Goal: Information Seeking & Learning: Find specific fact

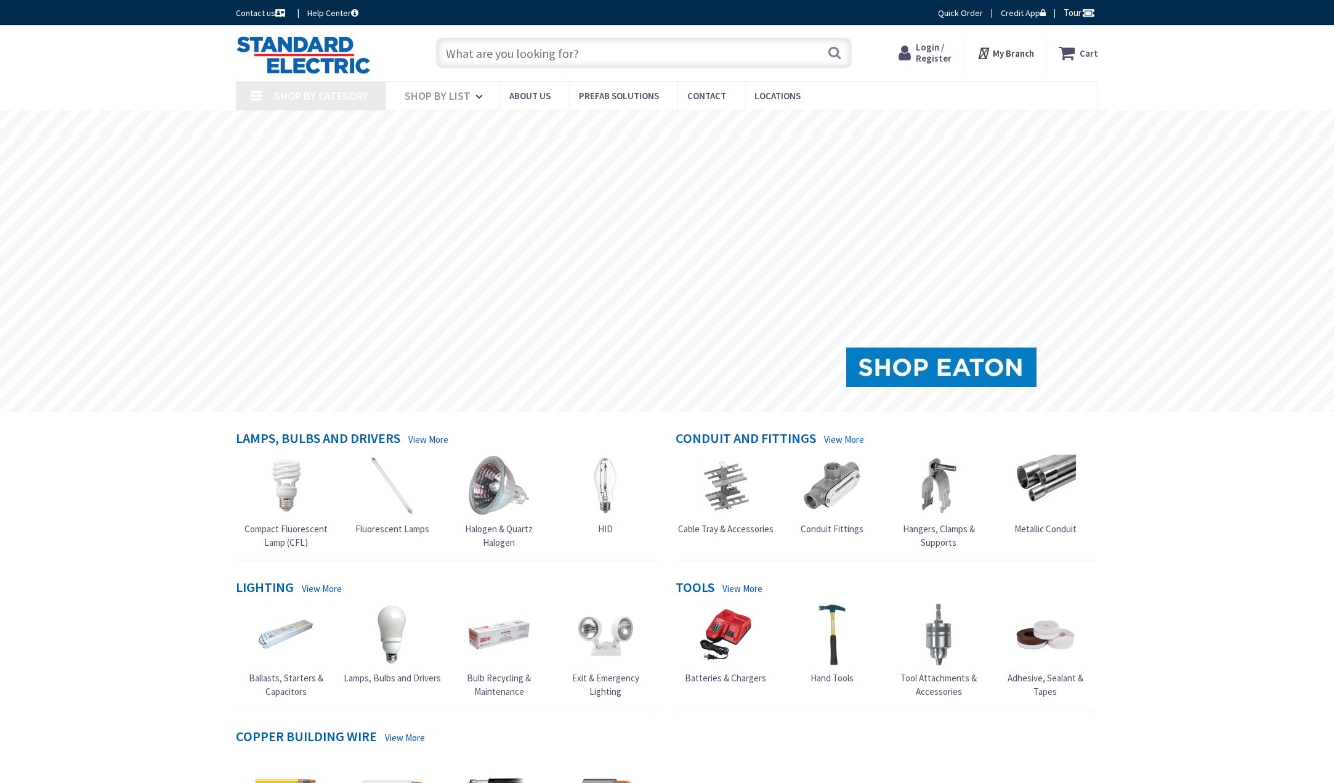
type input "[STREET_ADDRESS]"
click at [518, 54] on input "text" at bounding box center [644, 53] width 416 height 31
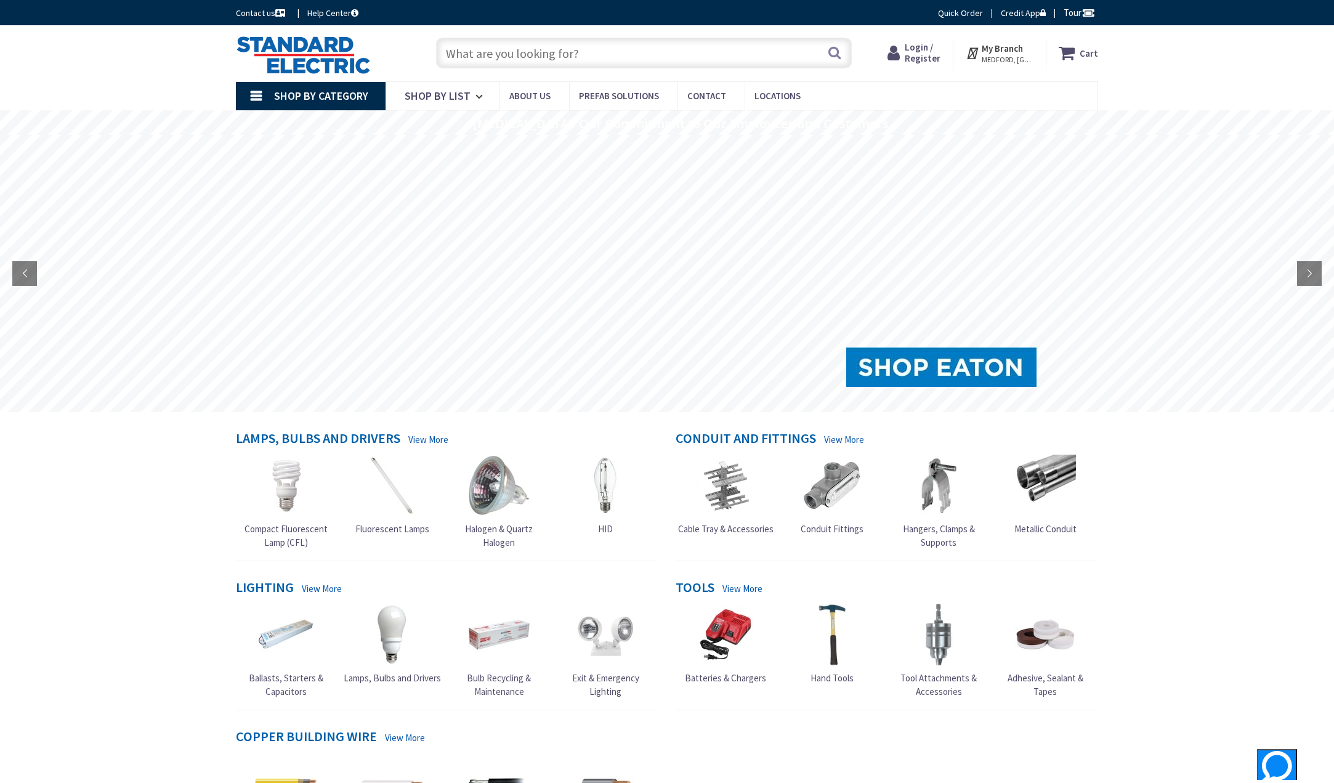
click at [484, 54] on input "text" at bounding box center [644, 53] width 416 height 31
paste input "hubbel 20 amp Duplex receptacles wall plates"
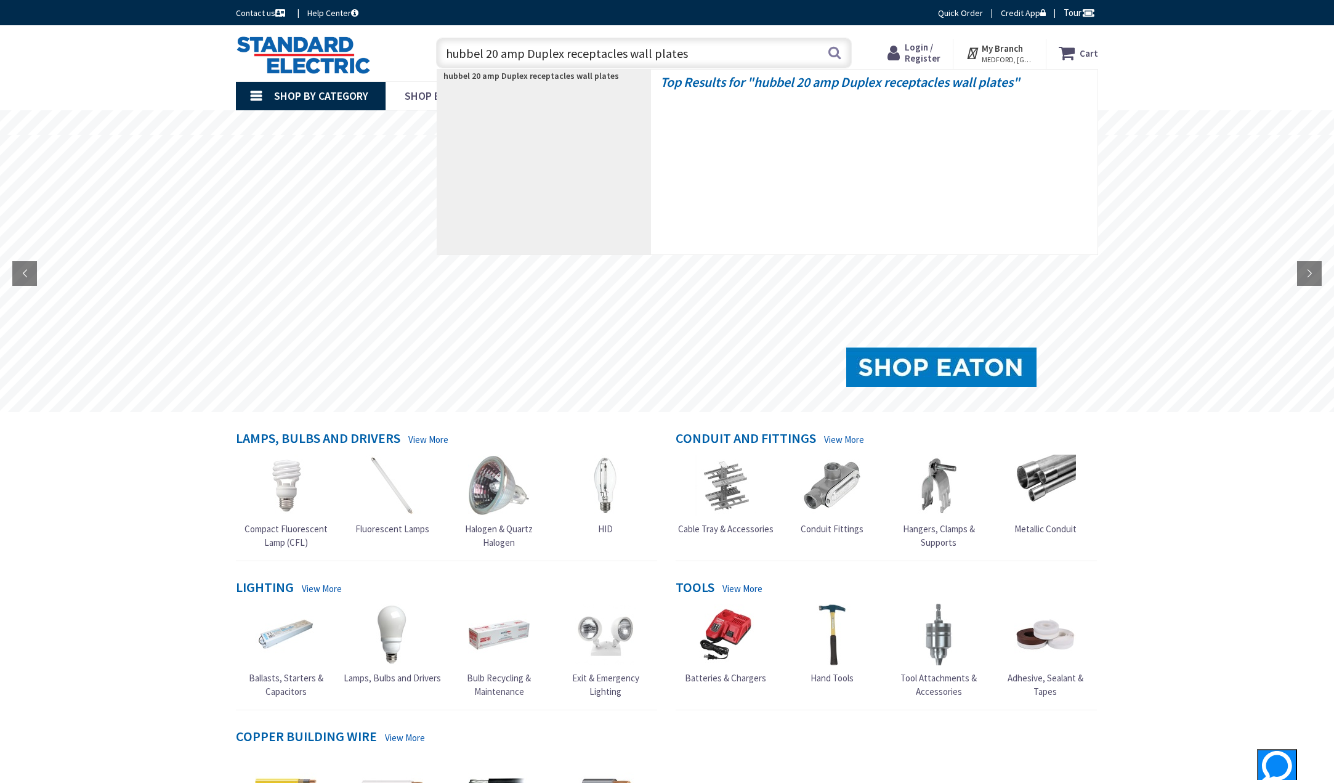
click at [471, 54] on input "hubbel 20 amp Duplex receptacles wall plates" at bounding box center [644, 53] width 416 height 31
click at [479, 53] on input "hubbel 20 amp Duplex receptacles wall plates" at bounding box center [644, 53] width 416 height 31
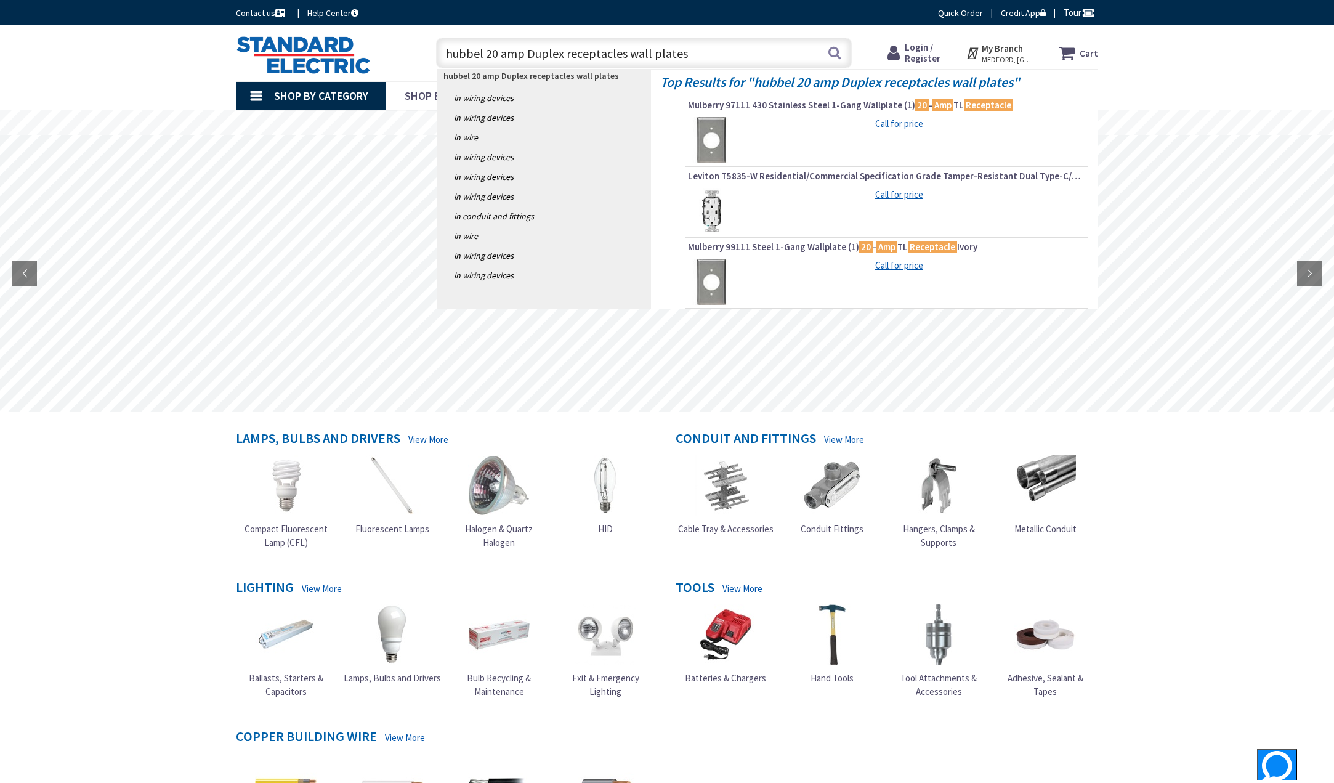
type input "hubbell 20 amp Duplex receptacles wall plates"
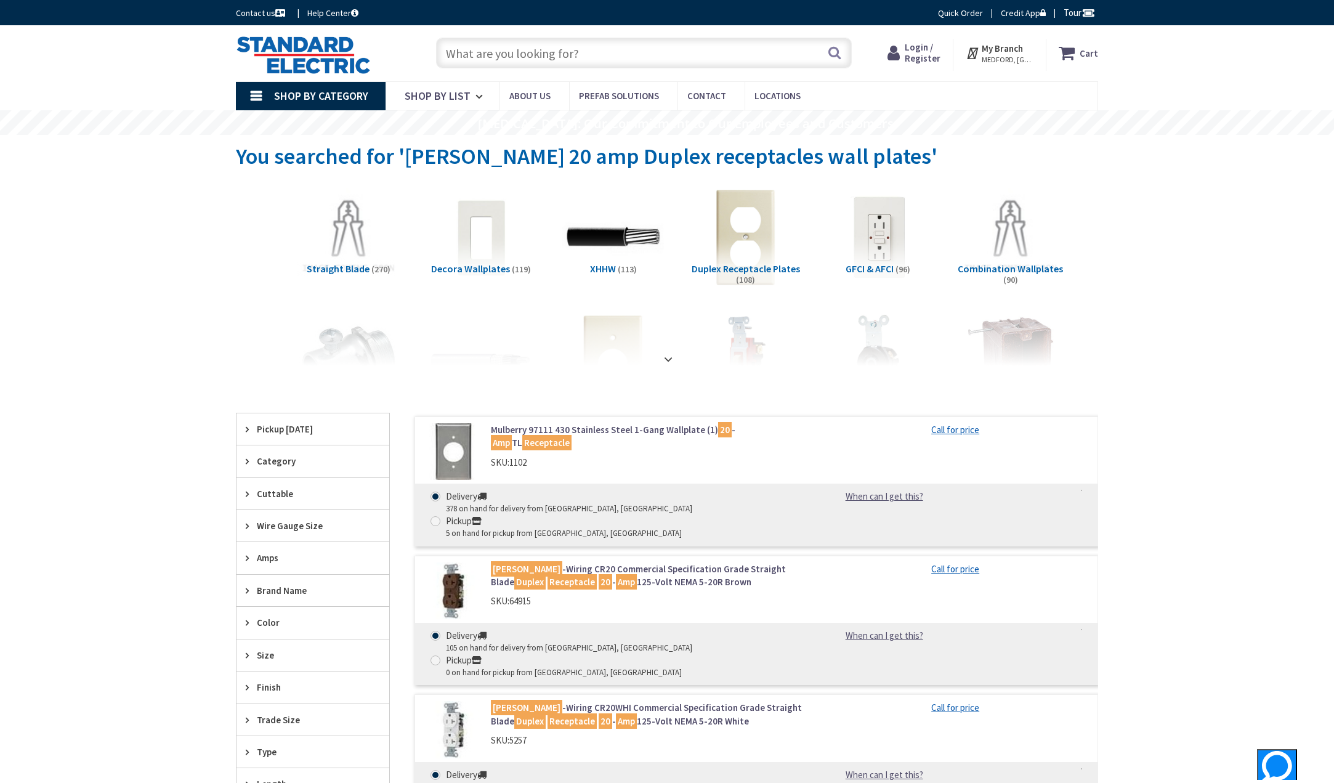
click at [552, 713] on mark "Receptacle" at bounding box center [571, 720] width 49 height 15
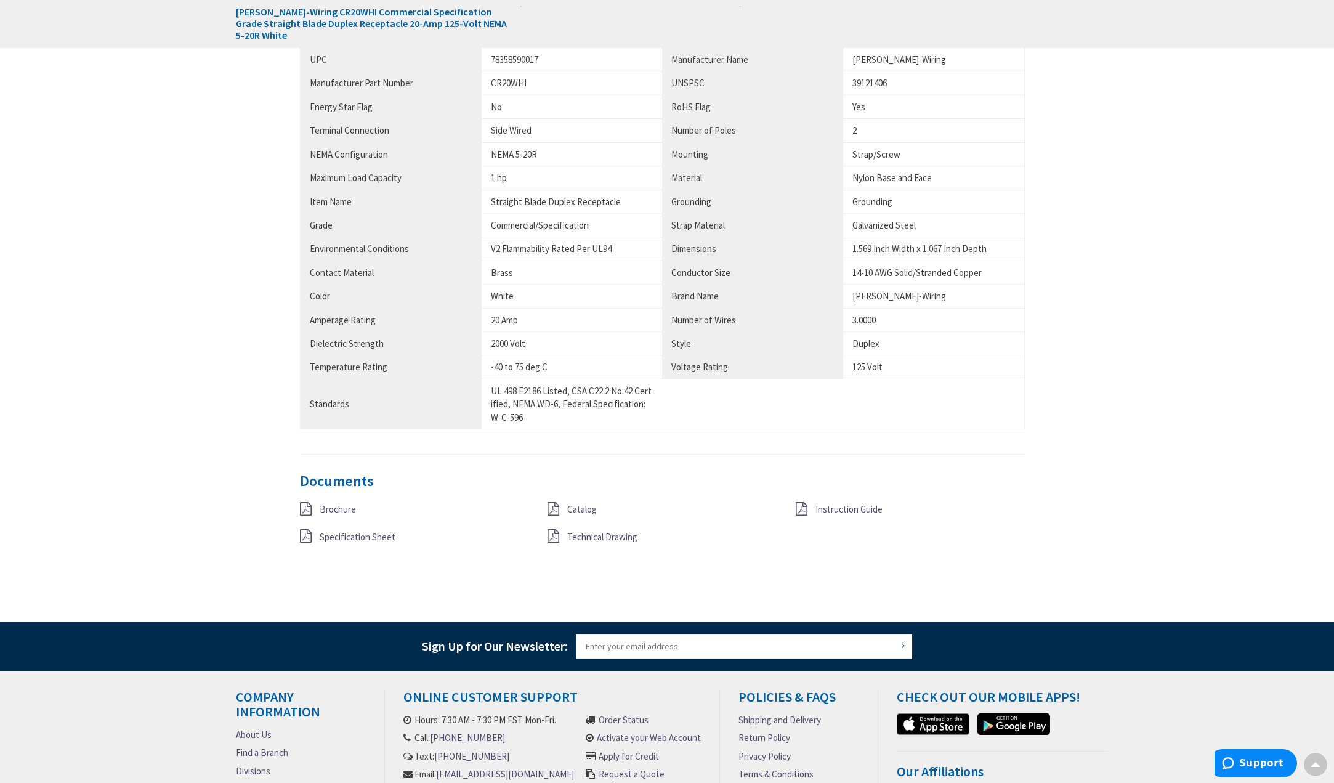
scroll to position [862, 0]
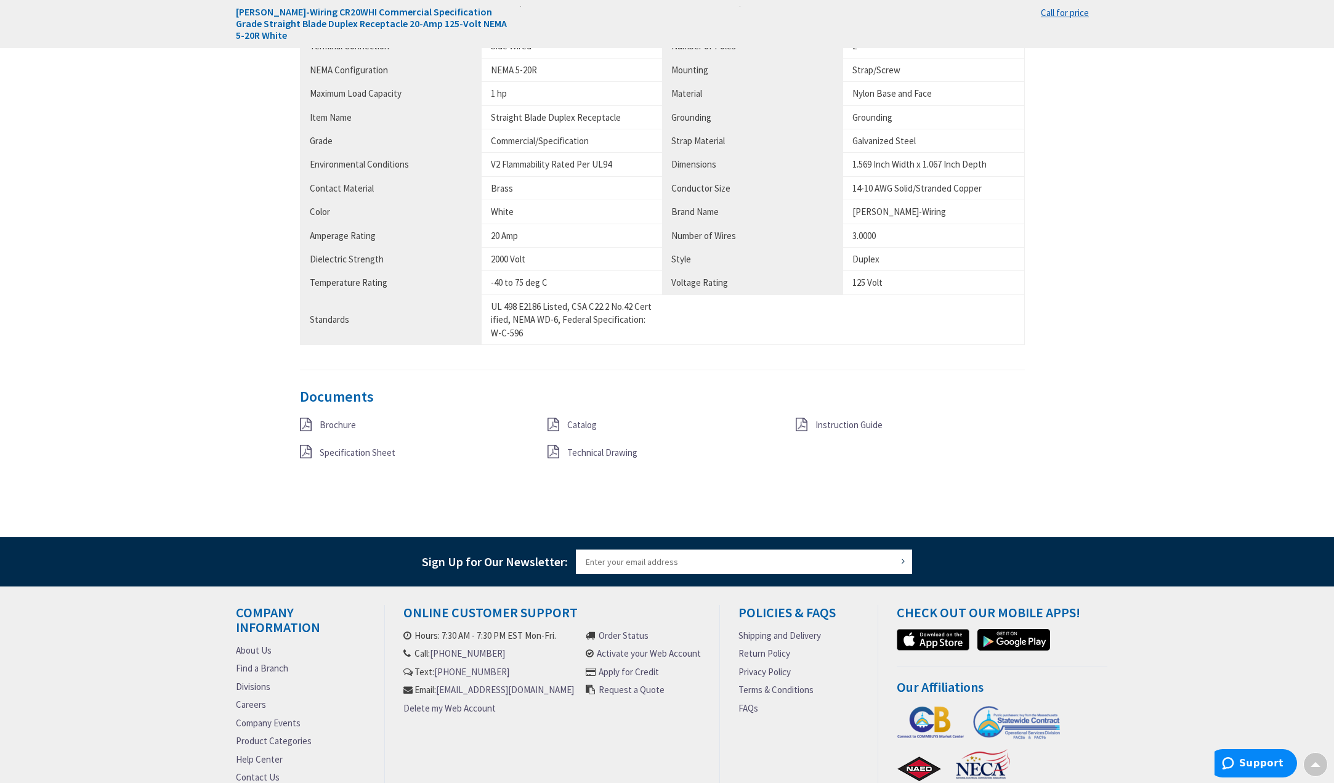
click at [351, 450] on span "Specification Sheet" at bounding box center [358, 452] width 76 height 12
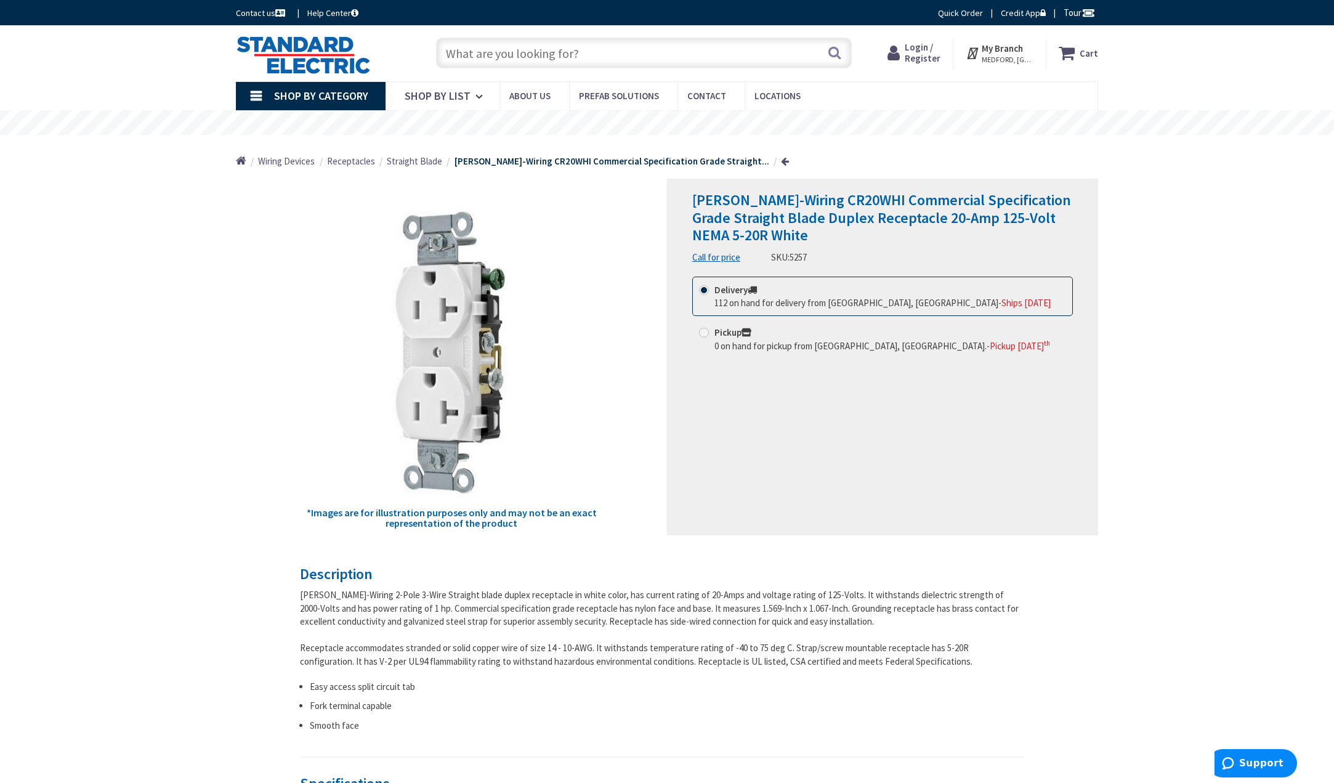
click at [481, 52] on input "text" at bounding box center [644, 53] width 416 height 31
paste input "hubbel 20 amp Duplex receptacles wall plates"
type input "hubbel 20 amp Duplex receptacles wall plates"
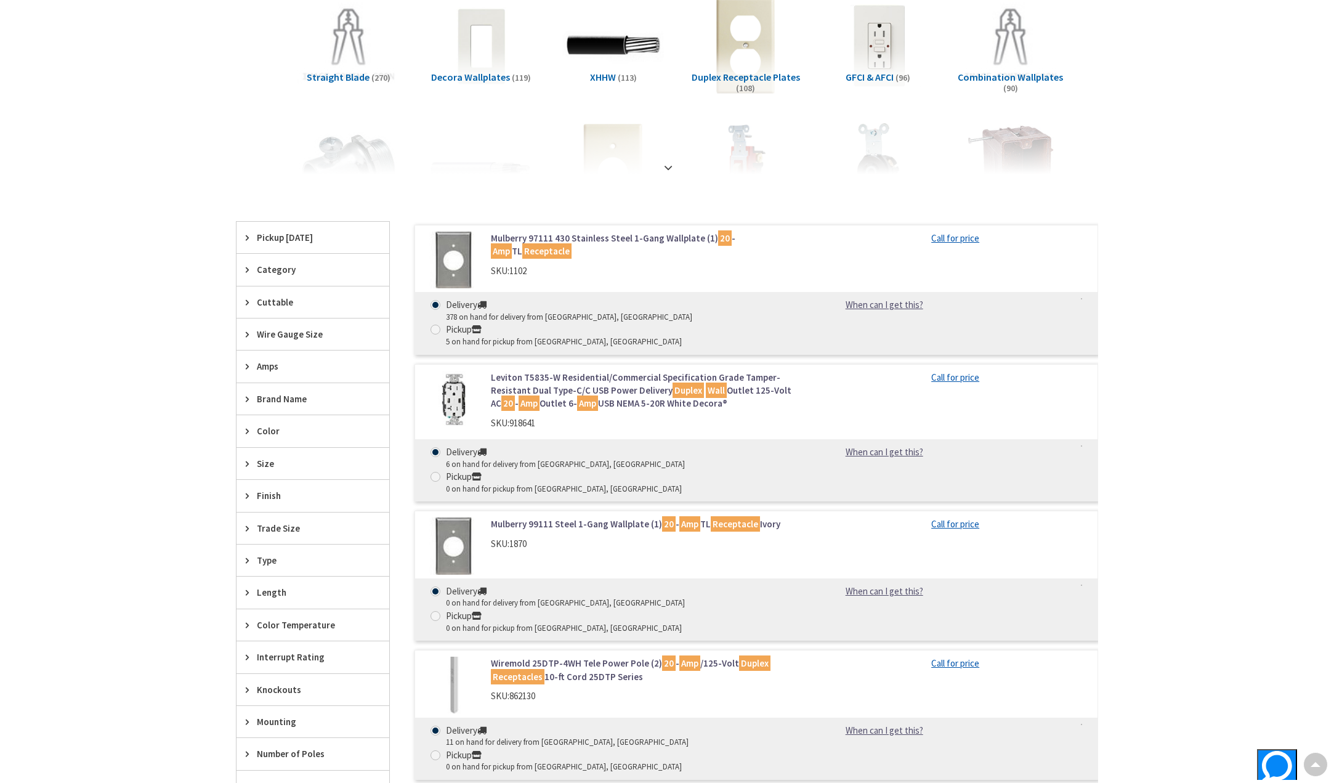
scroll to position [62, 0]
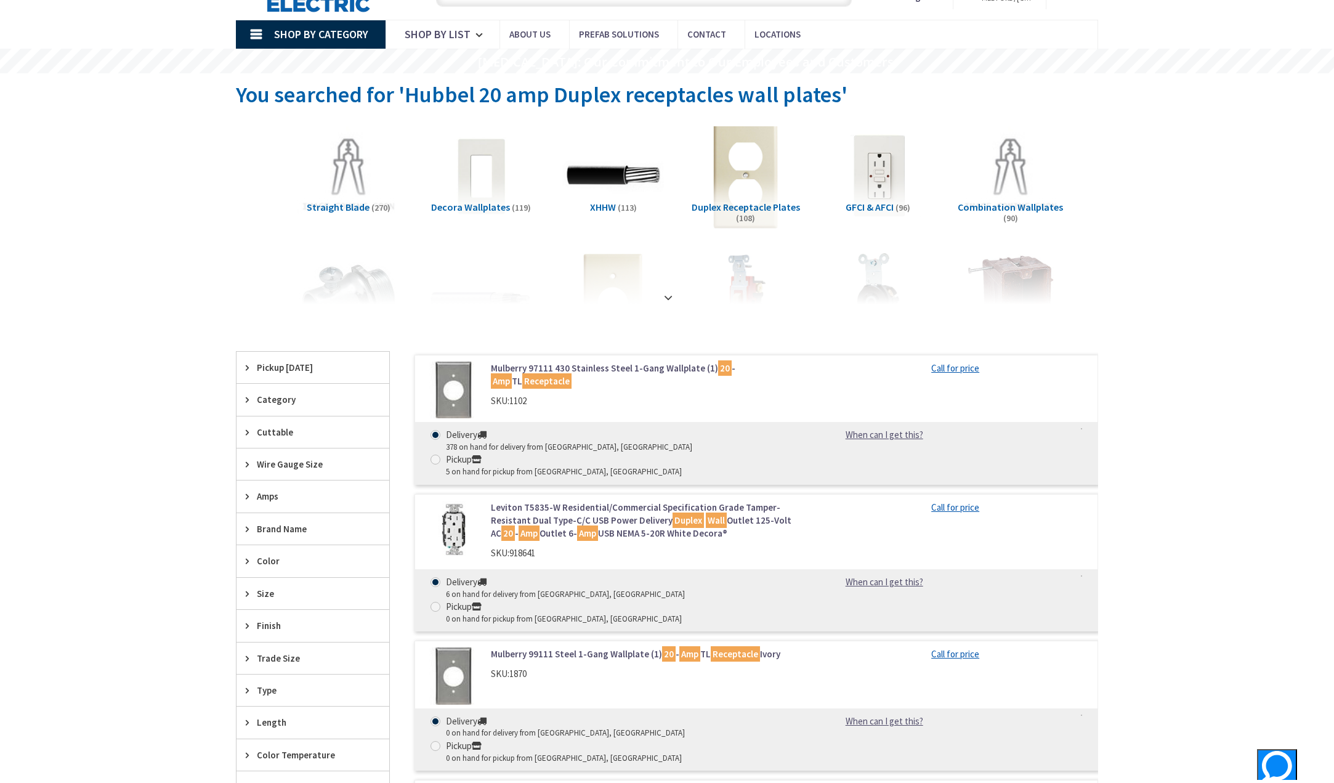
click at [761, 192] on img at bounding box center [745, 175] width 111 height 111
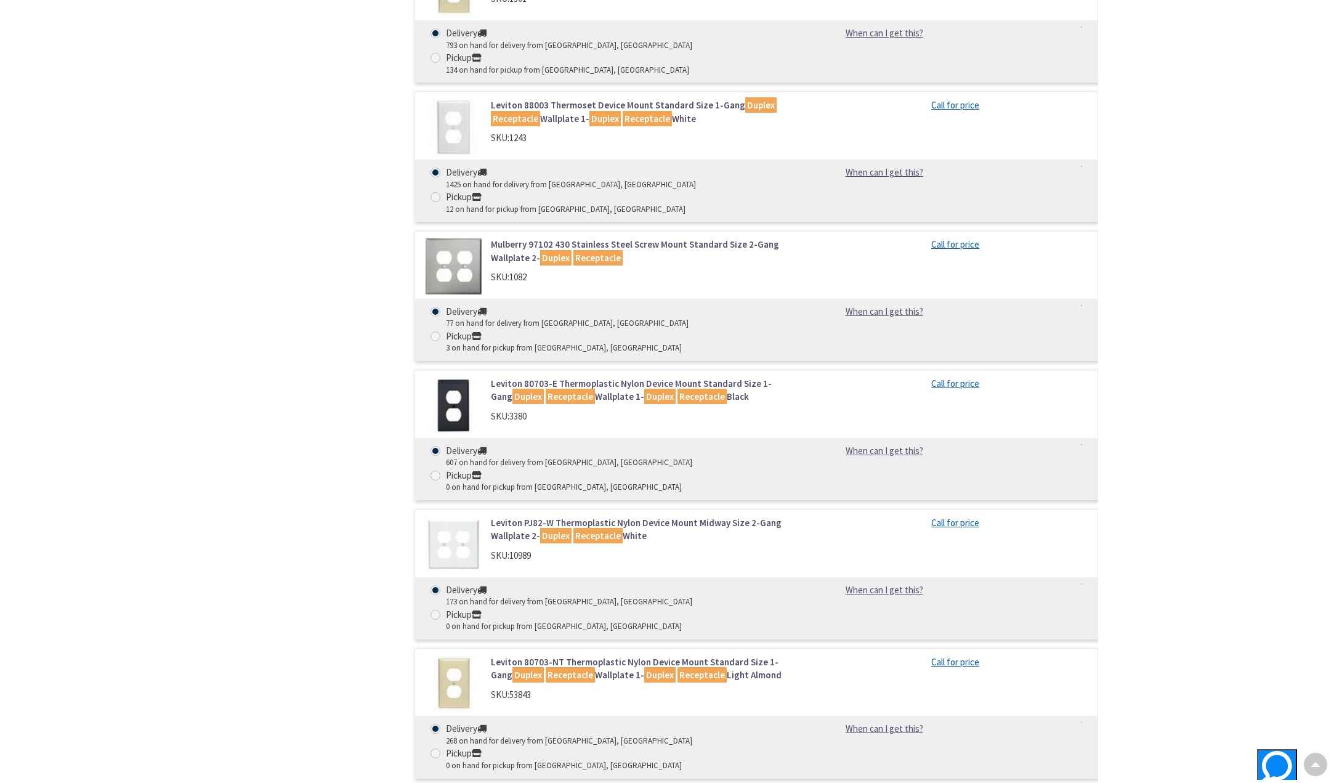
scroll to position [1191, 0]
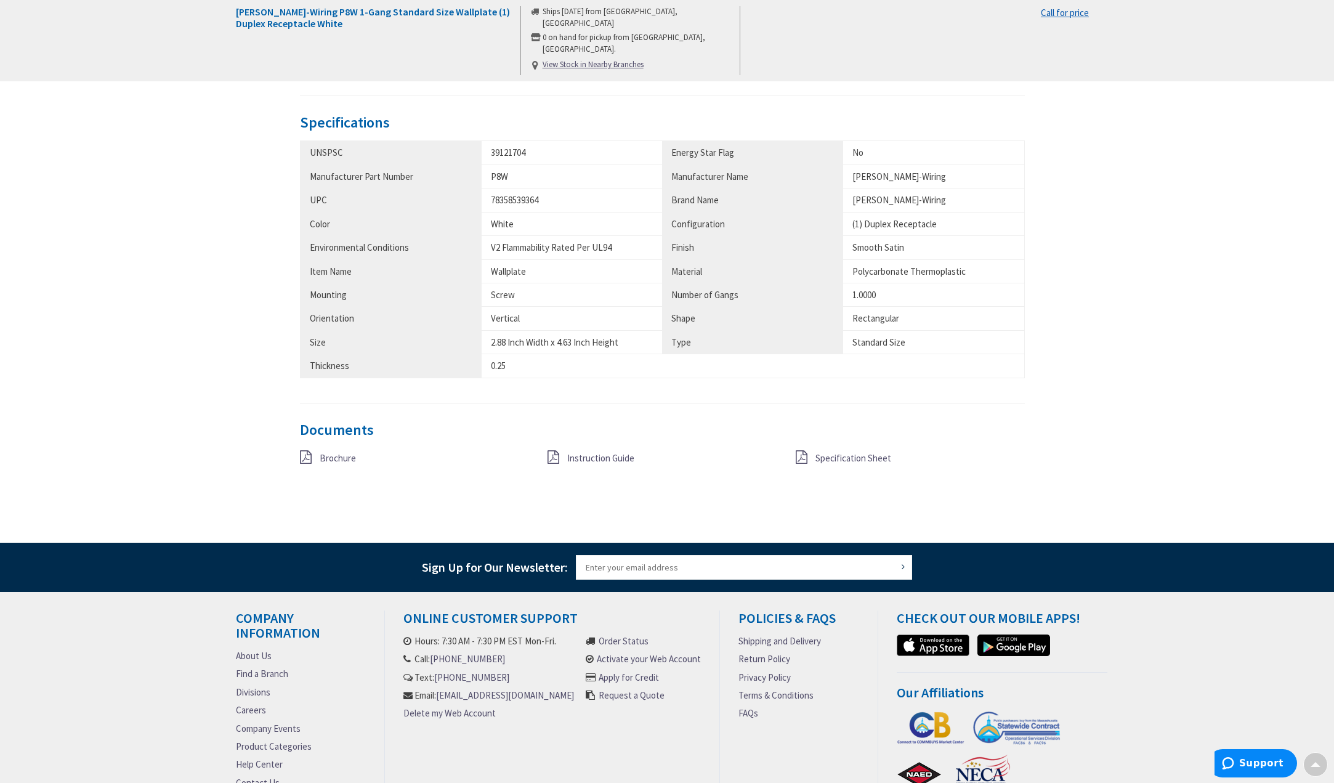
scroll to position [592, 0]
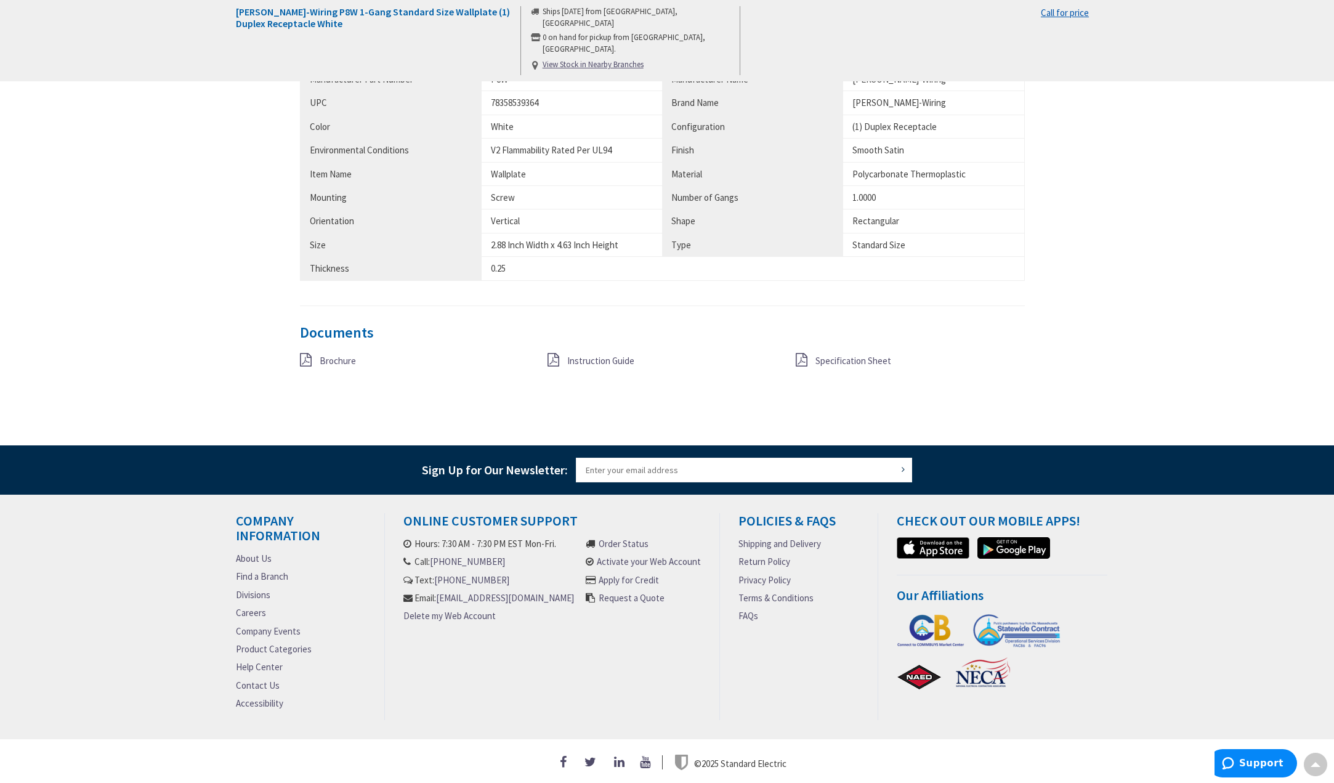
click at [810, 359] on div "Specification Sheet" at bounding box center [910, 360] width 248 height 15
click at [806, 353] on icon at bounding box center [802, 360] width 12 height 14
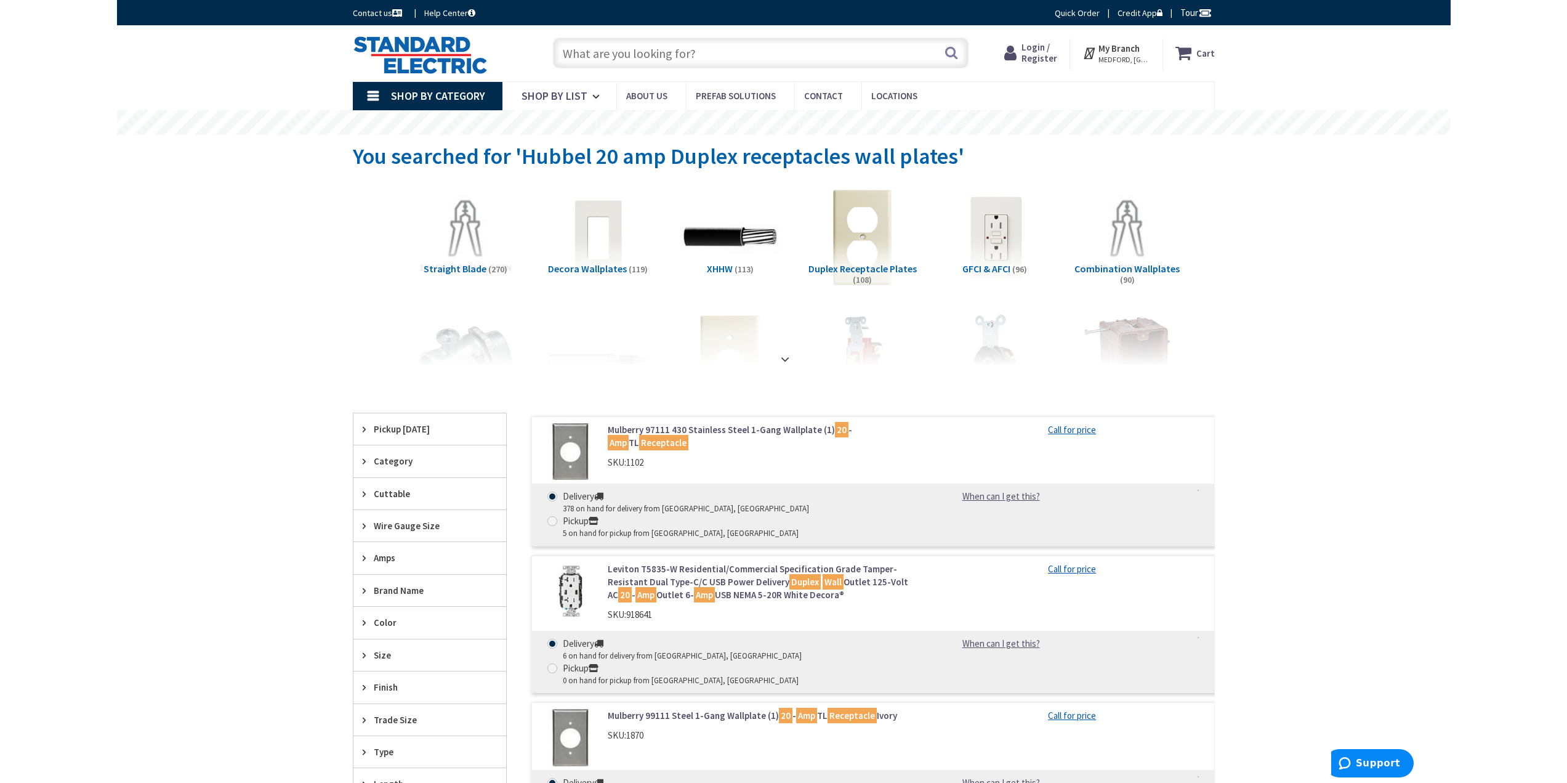
scroll to position [589, 0]
